Goal: Navigation & Orientation: Go to known website

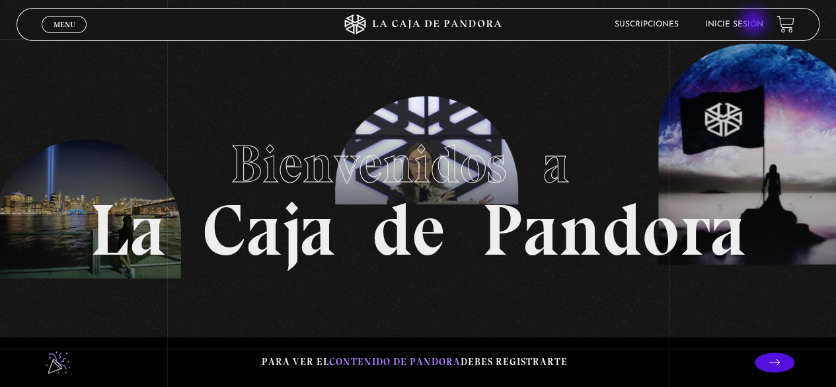
click at [756, 19] on li "Inicie sesión" at bounding box center [734, 24] width 58 height 20
click at [742, 23] on link "Inicie sesión" at bounding box center [734, 24] width 58 height 8
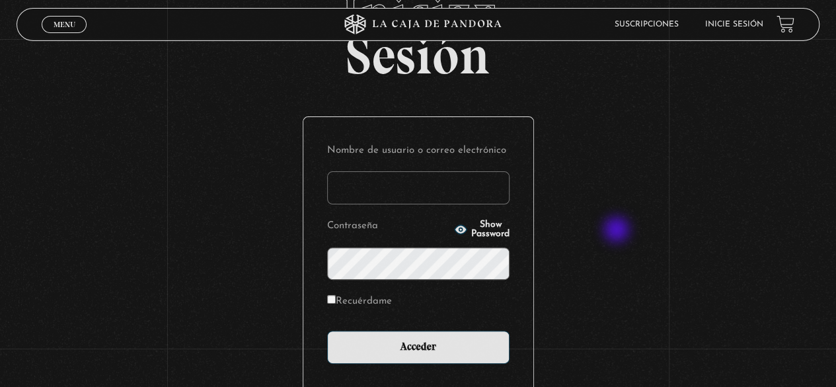
scroll to position [186, 0]
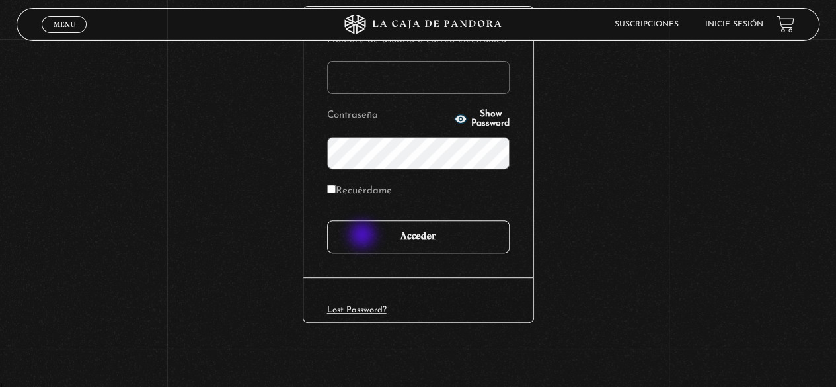
type input "karisanchezh@gmail.com"
click at [364, 236] on input "Acceder" at bounding box center [418, 236] width 182 height 33
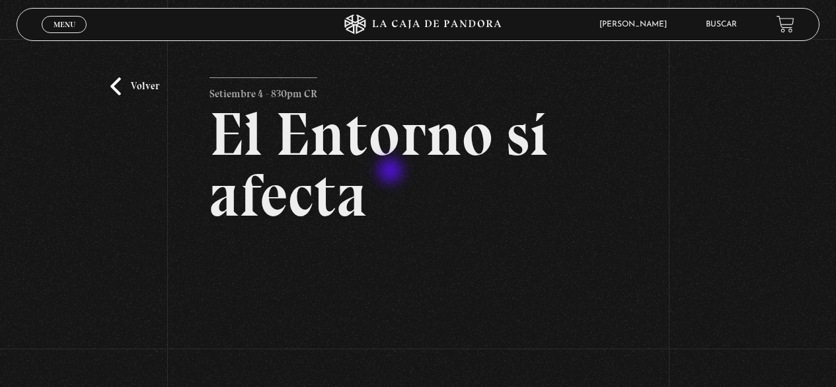
scroll to position [132, 0]
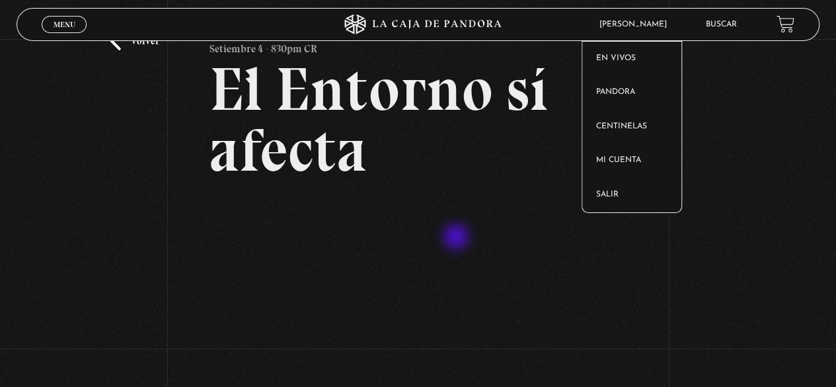
scroll to position [66, 0]
